Goal: Task Accomplishment & Management: Manage account settings

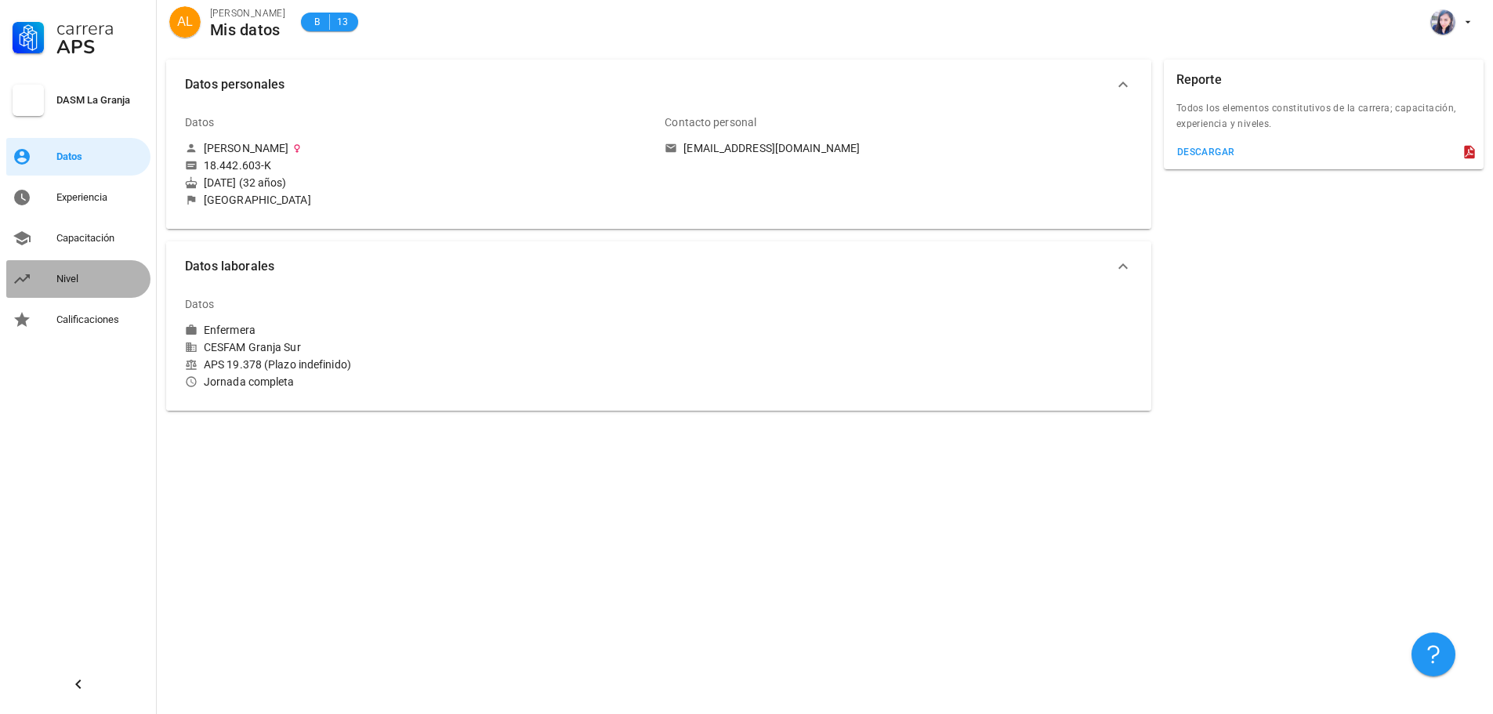
click at [89, 279] on div "Nivel" at bounding box center [100, 279] width 88 height 13
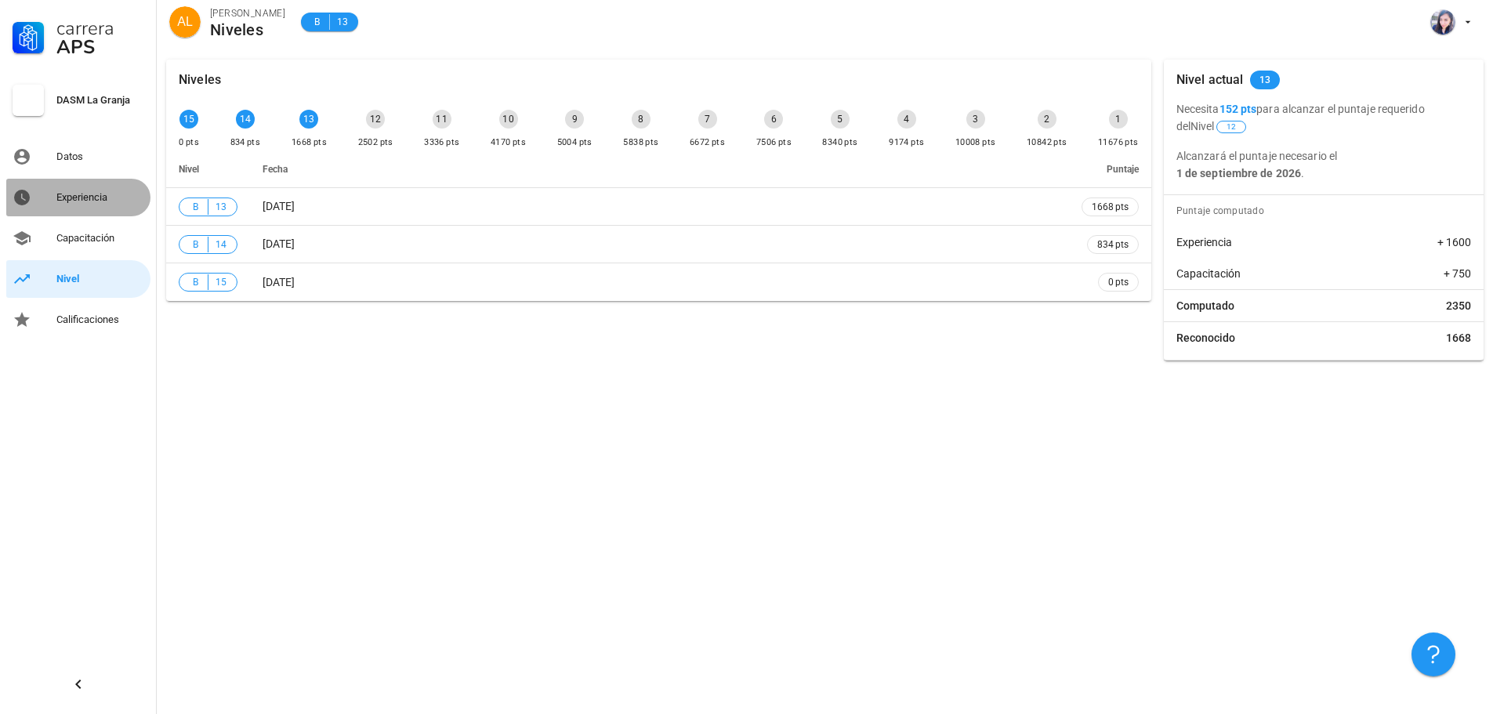
click at [101, 188] on div "Experiencia" at bounding box center [100, 197] width 88 height 25
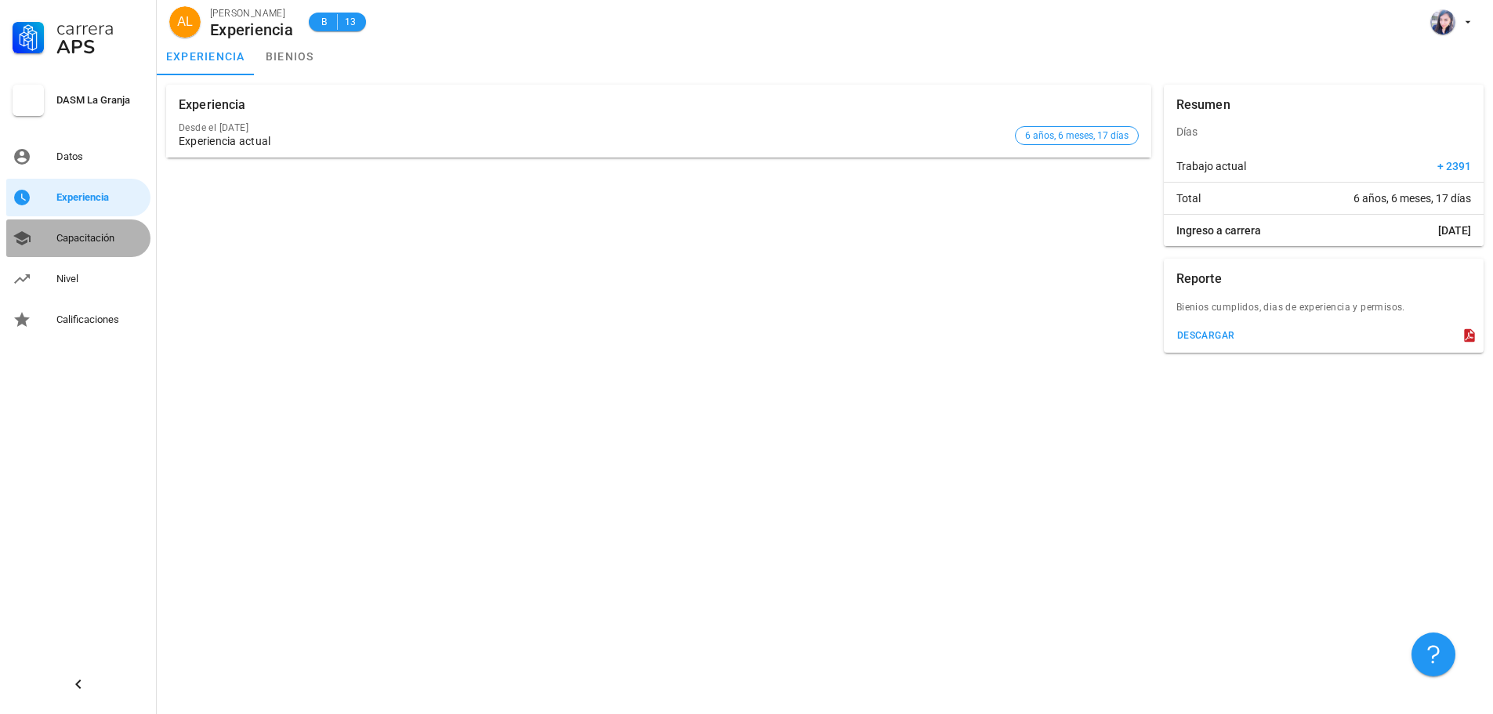
click at [97, 238] on div "Capacitación" at bounding box center [100, 238] width 88 height 13
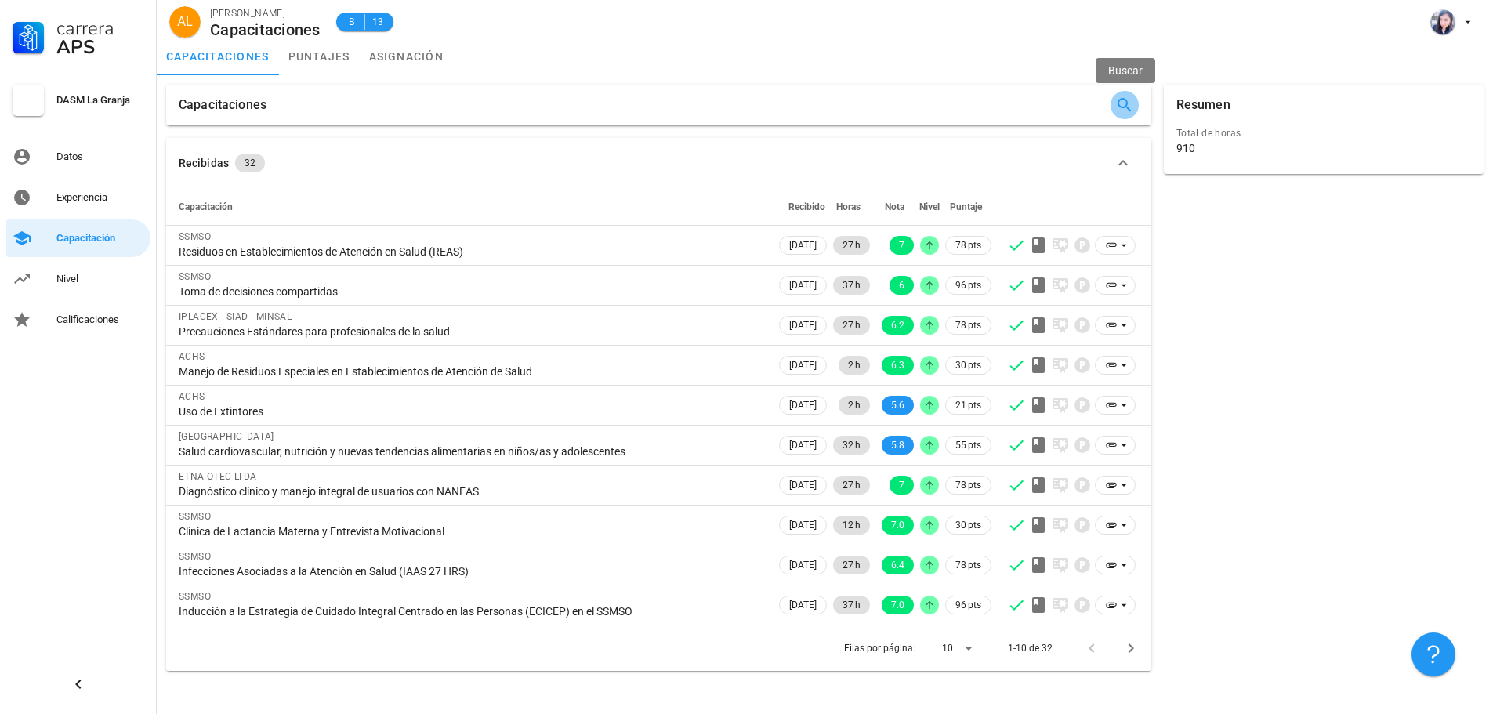
click at [1127, 109] on icon "button" at bounding box center [1124, 105] width 19 height 19
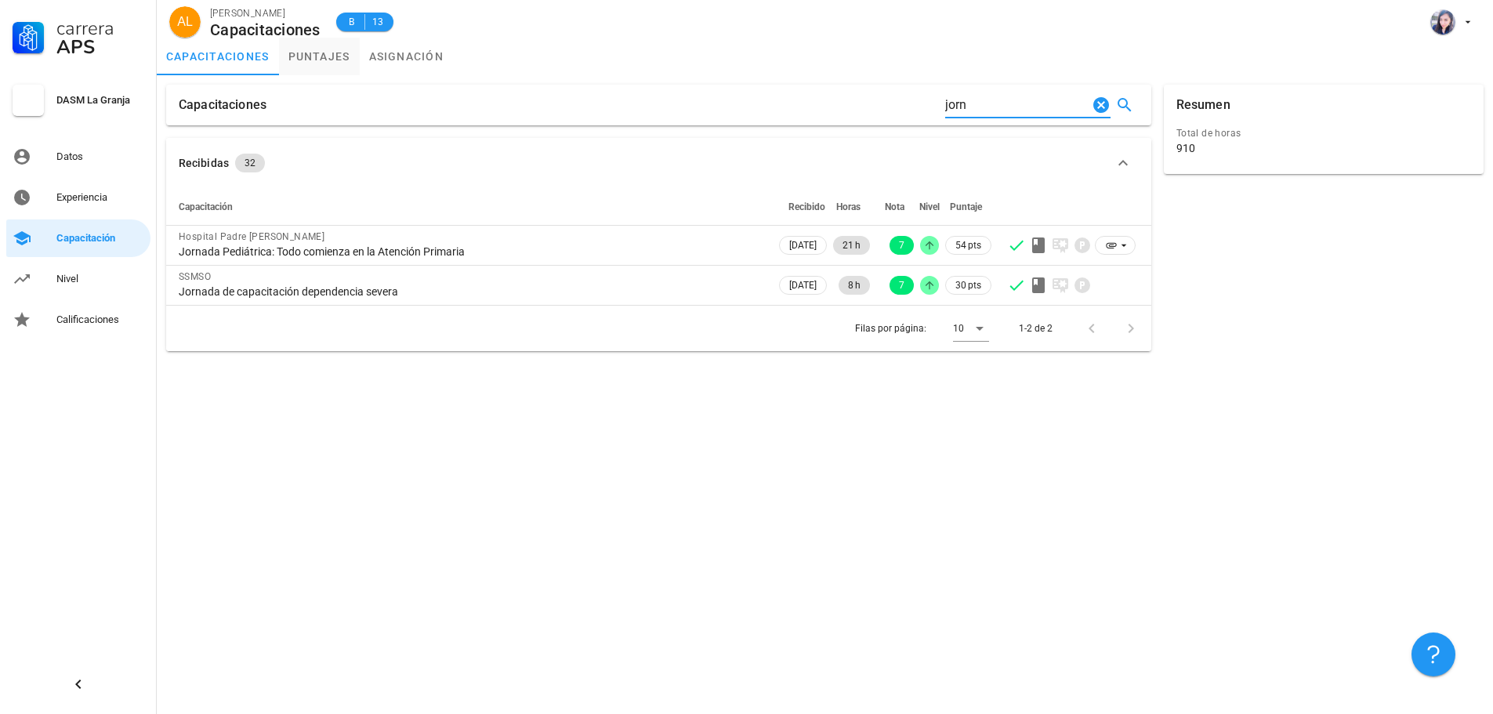
type input "jorn"
